Goal: Task Accomplishment & Management: Manage account settings

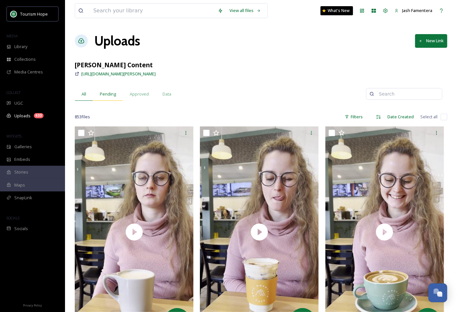
click at [110, 96] on span "Pending" at bounding box center [108, 94] width 16 height 6
click at [446, 114] on input "checkbox" at bounding box center [444, 117] width 6 height 6
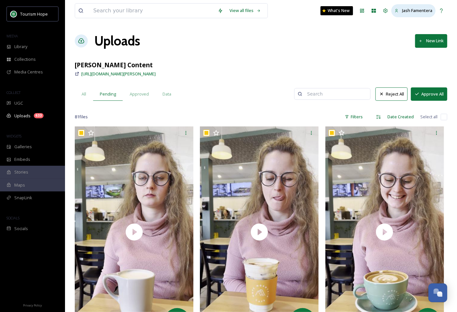
checkbox input "true"
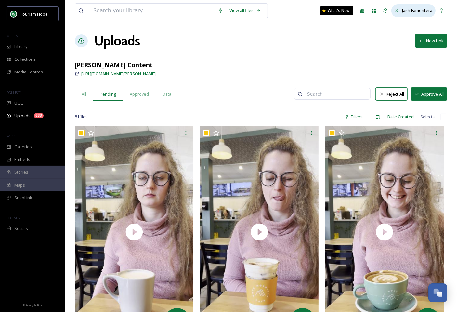
checkbox input "true"
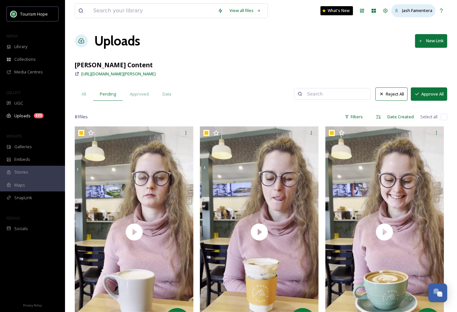
checkbox input "true"
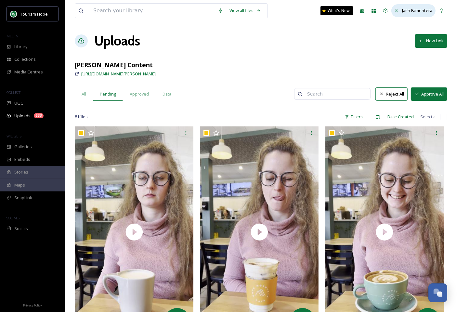
checkbox input "true"
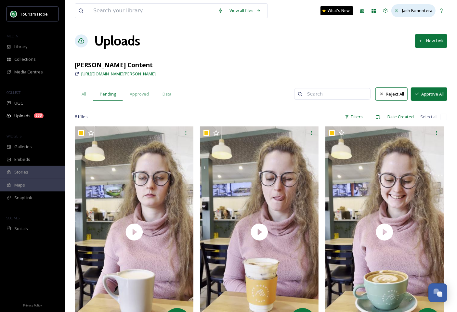
checkbox input "true"
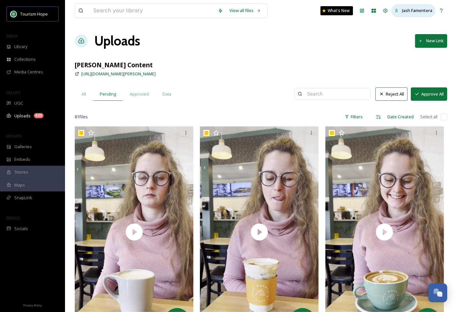
checkbox input "true"
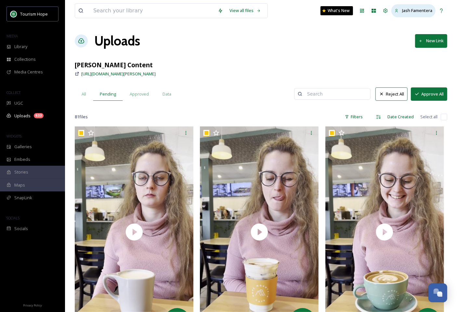
checkbox input "true"
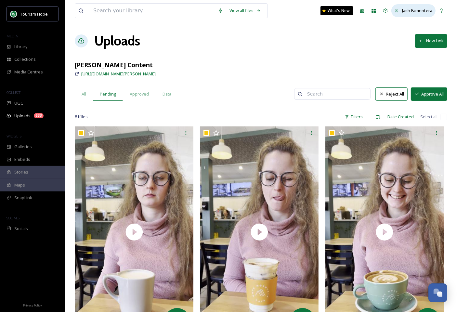
checkbox input "true"
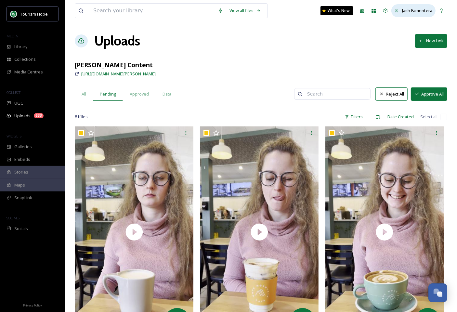
checkbox input "true"
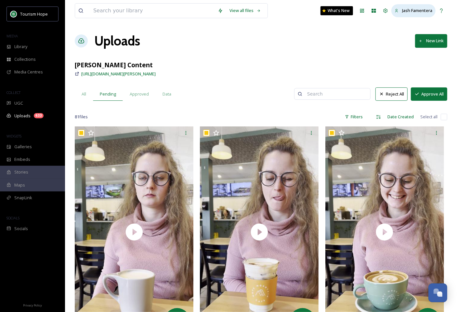
checkbox input "true"
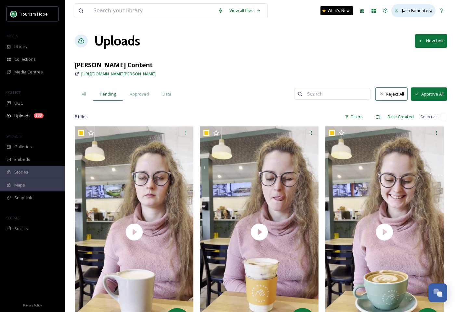
checkbox input "true"
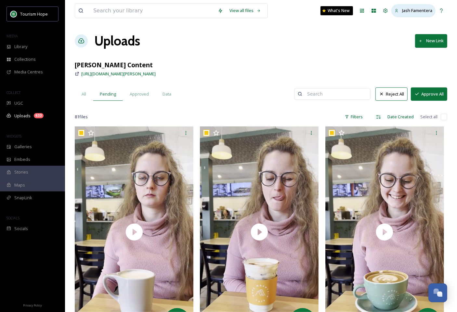
checkbox input "true"
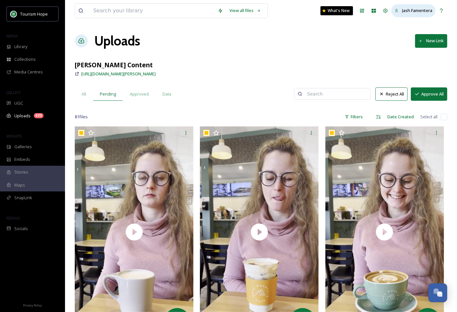
checkbox input "true"
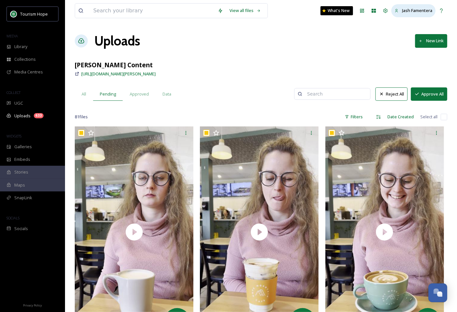
checkbox input "true"
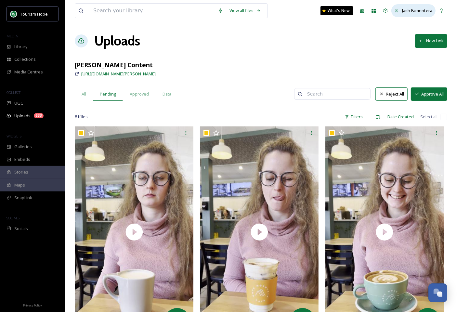
checkbox input "true"
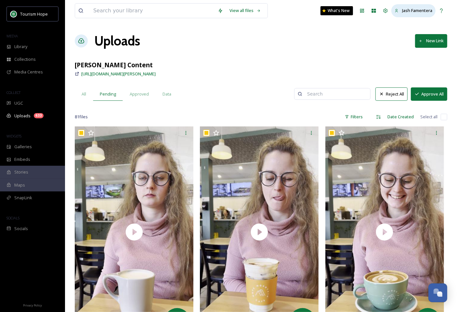
checkbox input "true"
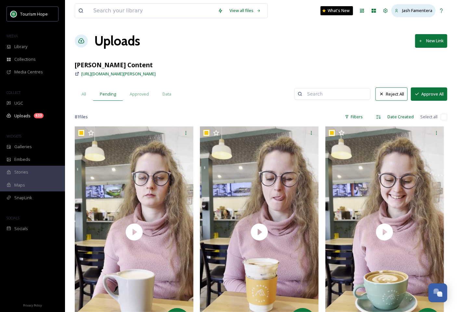
checkbox input "true"
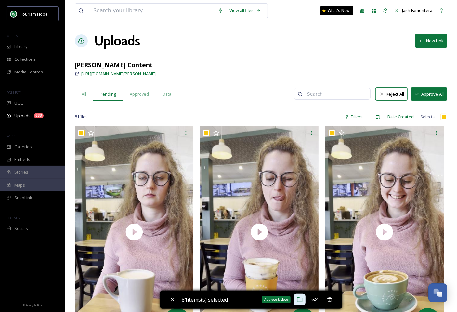
click at [299, 298] on icon at bounding box center [300, 299] width 6 height 5
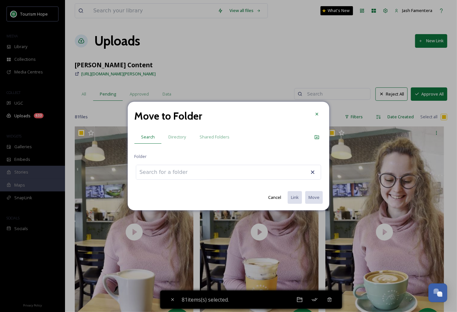
click at [211, 169] on div at bounding box center [228, 172] width 185 height 15
click at [178, 178] on input at bounding box center [171, 172] width 71 height 14
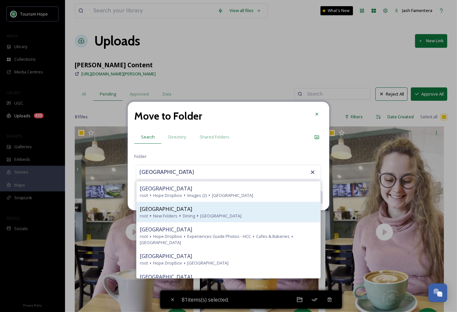
click at [203, 213] on span "[GEOGRAPHIC_DATA]" at bounding box center [220, 216] width 41 height 6
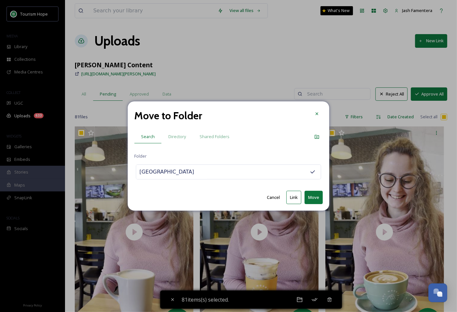
click at [296, 200] on button "Link" at bounding box center [293, 197] width 15 height 13
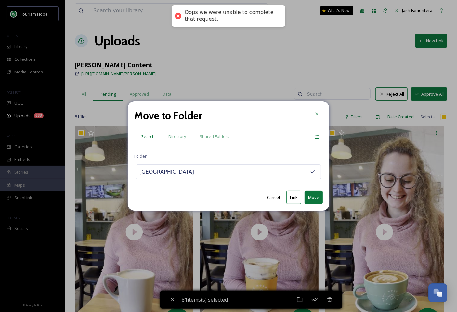
click at [252, 174] on div "[GEOGRAPHIC_DATA]" at bounding box center [228, 171] width 185 height 15
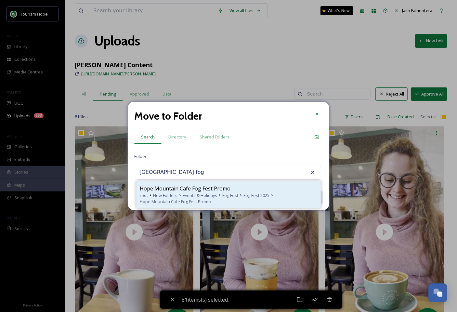
click at [194, 197] on span "Events & Holidays" at bounding box center [200, 195] width 34 height 6
type input "Hope Mountain Cafe Fog Fest Promo"
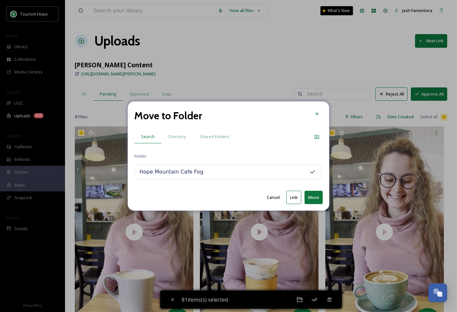
click at [316, 200] on button "Move" at bounding box center [313, 197] width 18 height 13
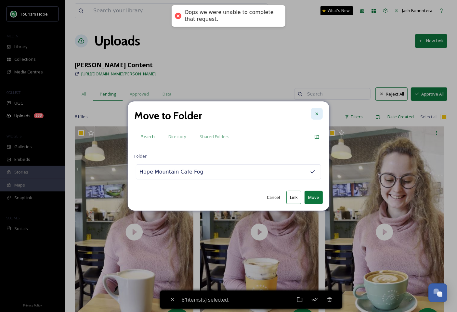
click at [318, 115] on icon at bounding box center [316, 113] width 5 height 5
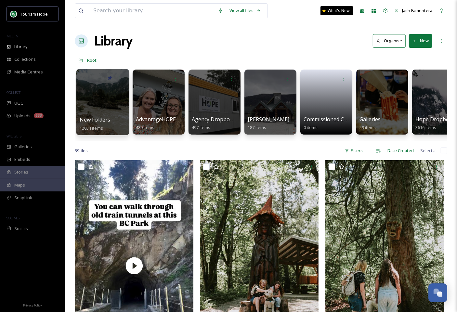
click at [90, 107] on div at bounding box center [102, 102] width 53 height 66
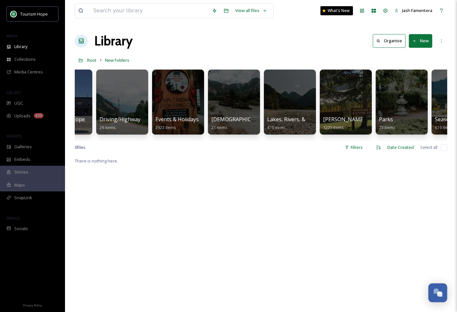
scroll to position [0, 445]
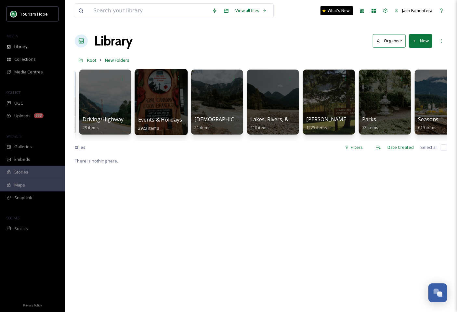
click at [160, 100] on div at bounding box center [161, 102] width 53 height 66
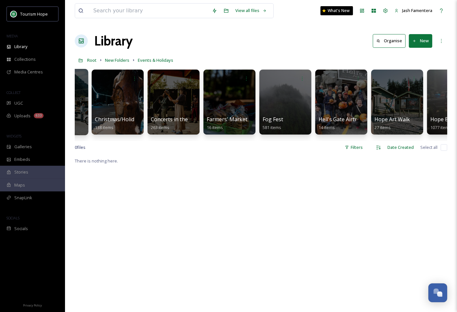
scroll to position [0, 335]
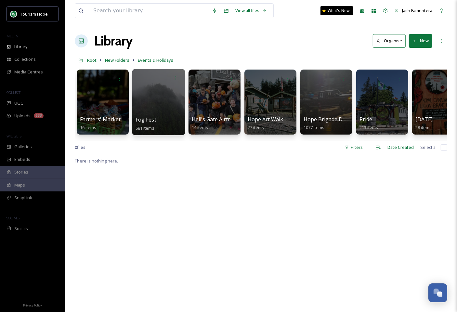
click at [165, 98] on div at bounding box center [158, 102] width 53 height 66
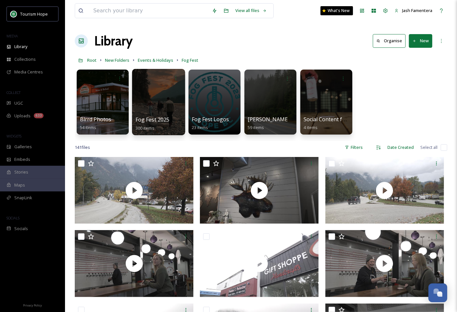
click at [151, 100] on div at bounding box center [158, 102] width 53 height 66
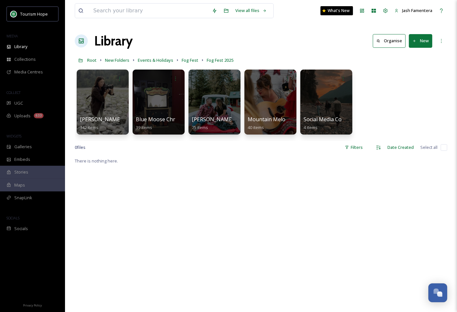
click at [426, 37] on button "New" at bounding box center [420, 40] width 23 height 13
click at [409, 84] on span "Folder" at bounding box center [413, 81] width 12 height 6
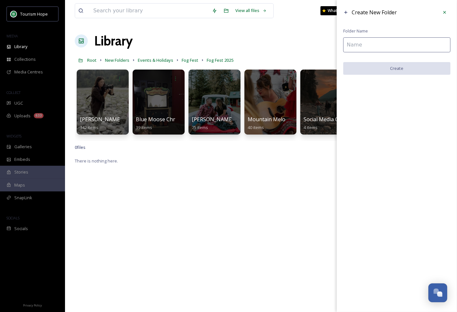
click at [373, 41] on input at bounding box center [396, 44] width 107 height 15
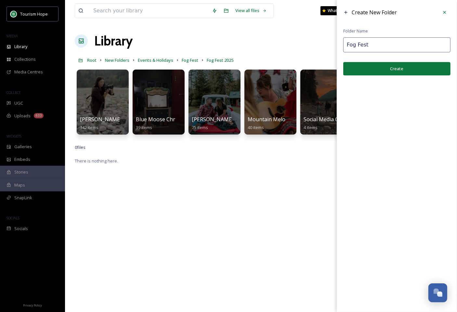
paste input "Hope Mountain Café Fog Fest"
click at [395, 42] on input "Hope Mountain Café Fog Fest Promo" at bounding box center [396, 44] width 107 height 15
type input "Hope Mountain Cafe Fog Fest Promo"
click at [423, 65] on button "Create" at bounding box center [396, 68] width 107 height 13
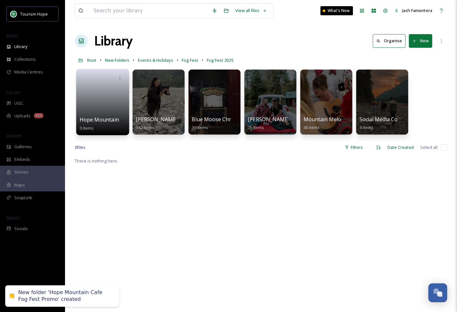
click at [102, 100] on link at bounding box center [103, 100] width 46 height 32
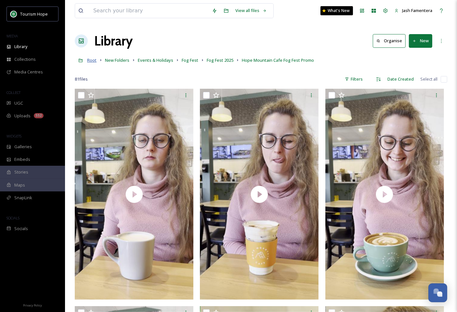
click at [91, 59] on span "Root" at bounding box center [91, 60] width 9 height 6
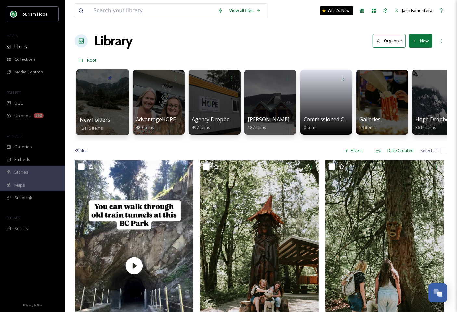
click at [109, 99] on div at bounding box center [102, 102] width 53 height 66
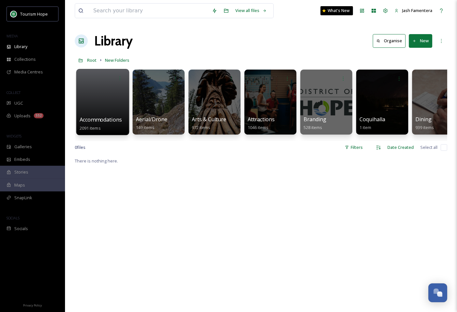
click at [79, 103] on div at bounding box center [102, 102] width 53 height 66
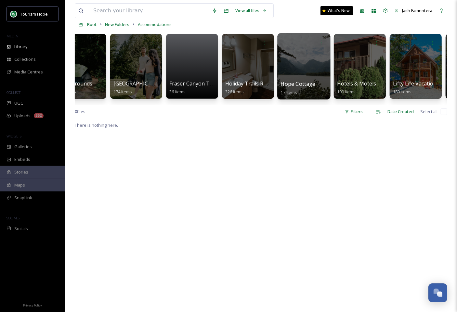
scroll to position [0, 6]
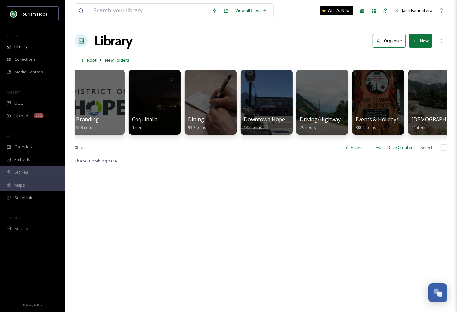
scroll to position [0, 187]
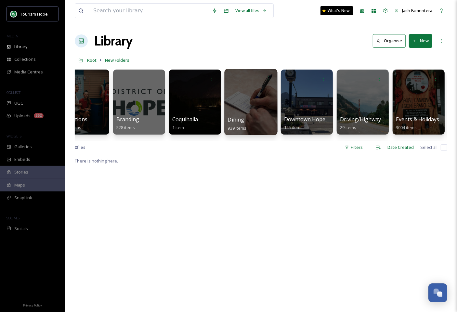
click at [265, 91] on div at bounding box center [250, 102] width 53 height 66
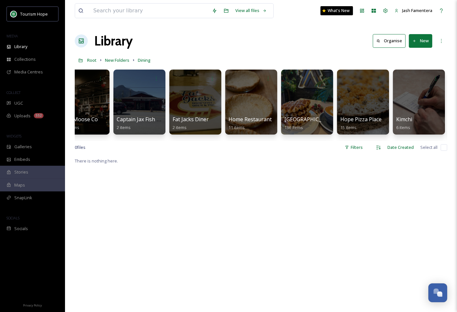
scroll to position [0, 28]
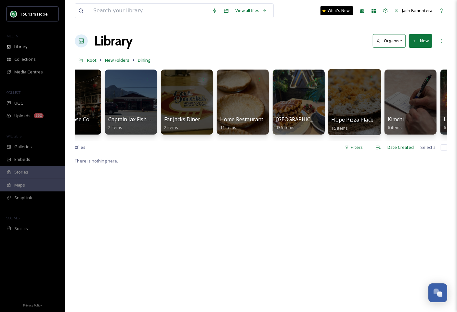
click at [358, 94] on div at bounding box center [354, 102] width 53 height 66
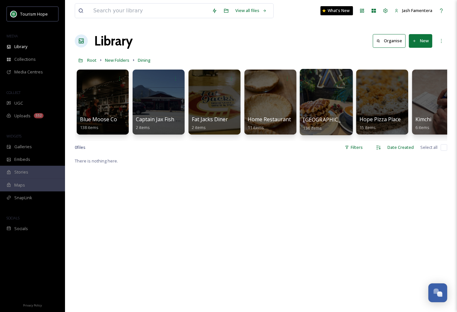
click at [331, 97] on div at bounding box center [326, 102] width 53 height 66
